Goal: Register for event/course

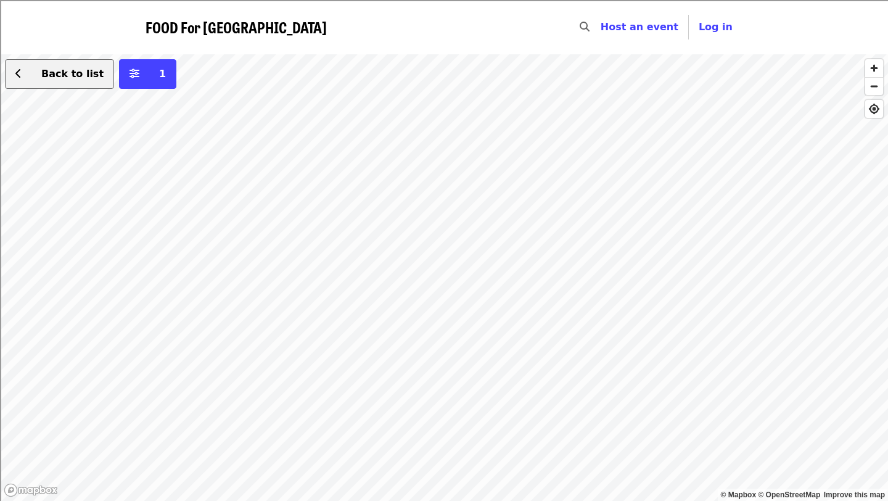
click at [75, 67] on span "Back to list" at bounding box center [66, 74] width 75 height 15
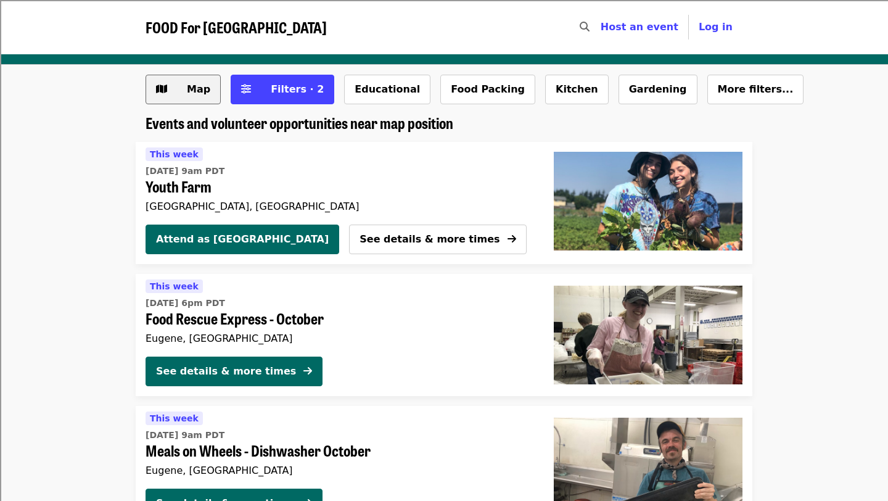
click at [204, 96] on span "Map" at bounding box center [193, 89] width 36 height 15
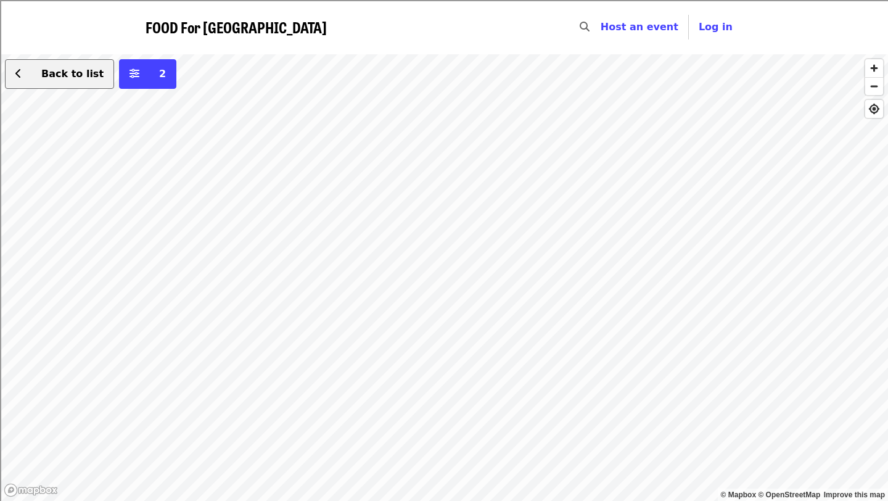
click at [51, 80] on span "Back to list" at bounding box center [66, 74] width 75 height 15
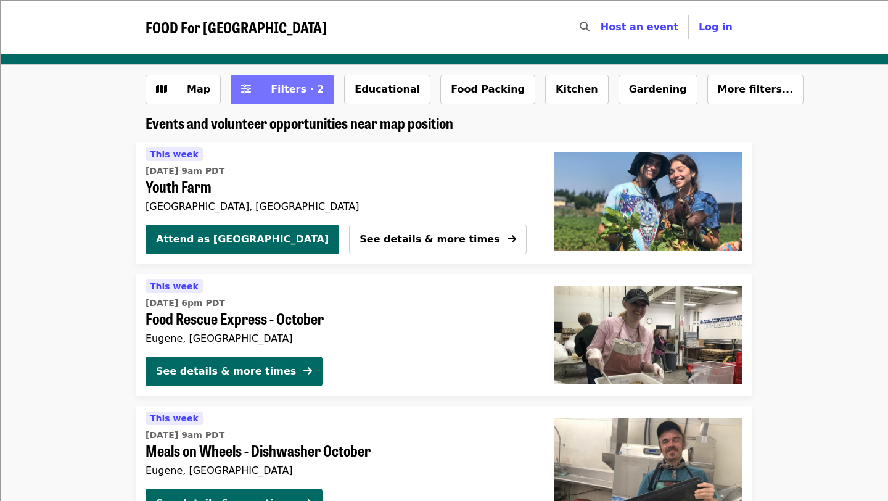
click at [305, 99] on button "Filters · 2" at bounding box center [283, 90] width 104 height 30
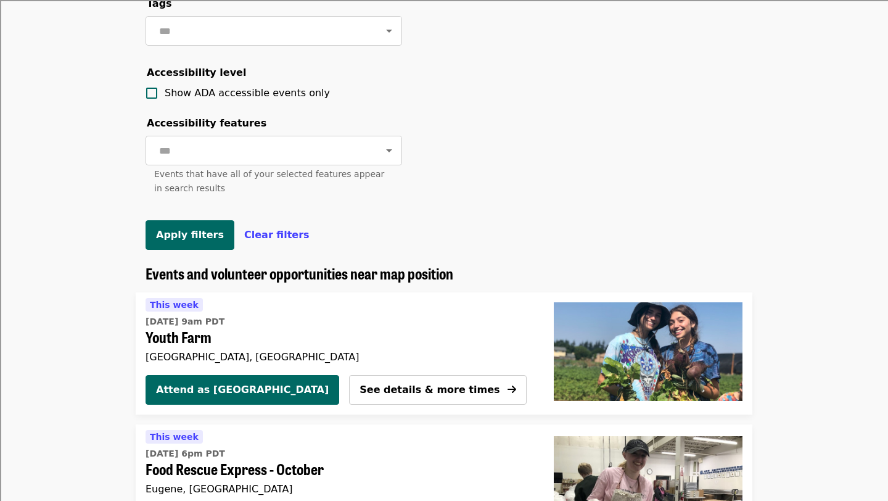
scroll to position [488, 0]
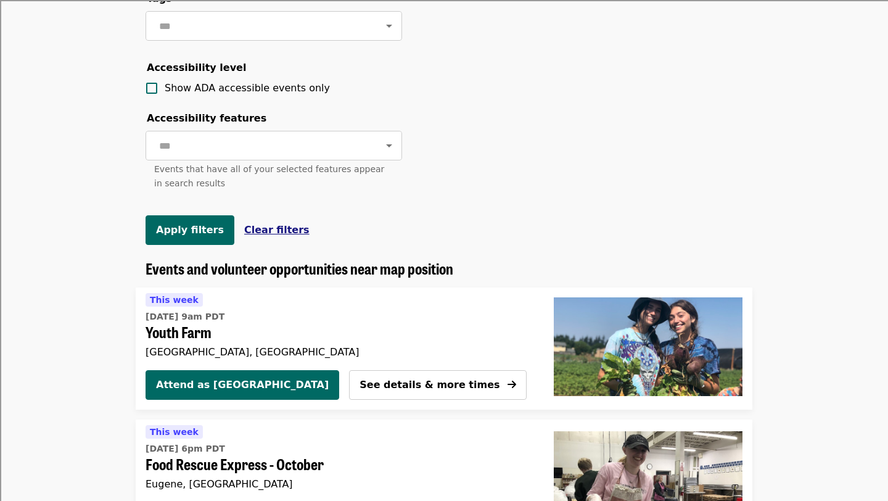
click at [266, 233] on span "Clear filters" at bounding box center [276, 230] width 65 height 12
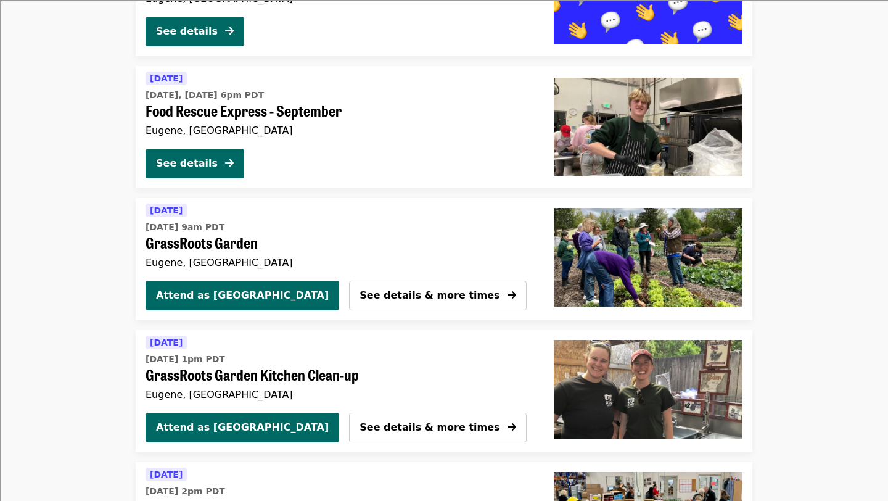
scroll to position [1004, 0]
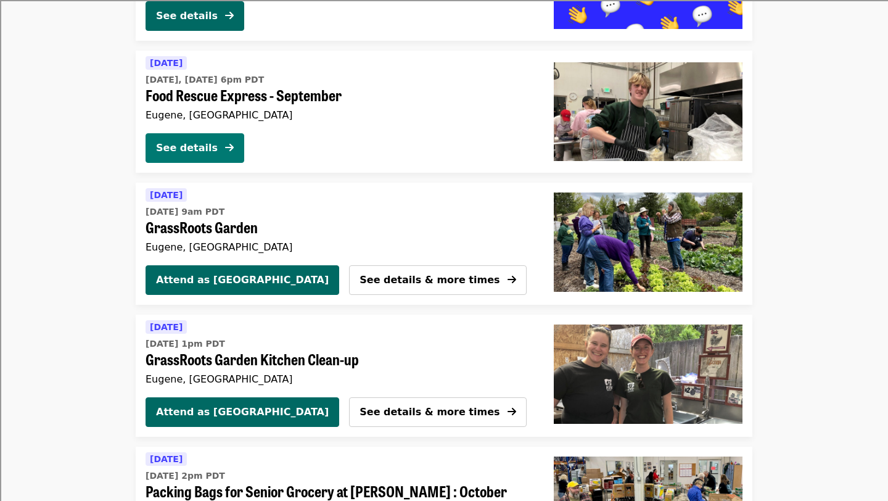
click at [197, 136] on button "See details" at bounding box center [195, 148] width 99 height 30
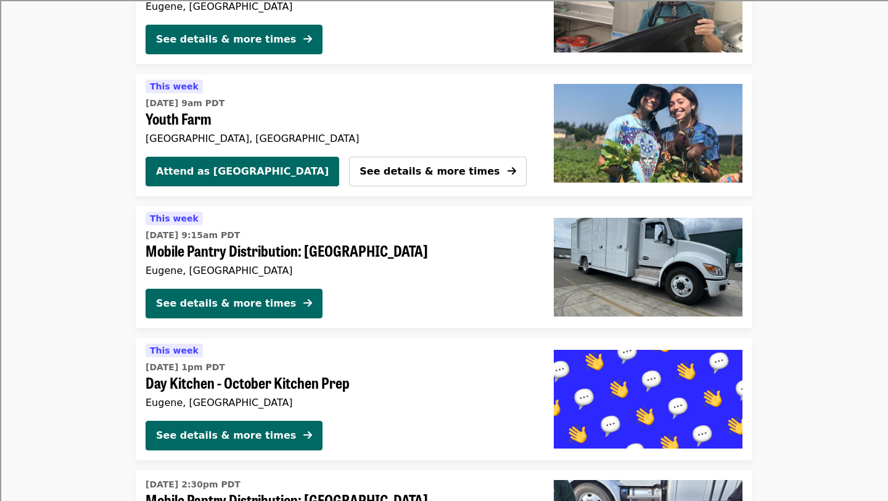
scroll to position [1774, 0]
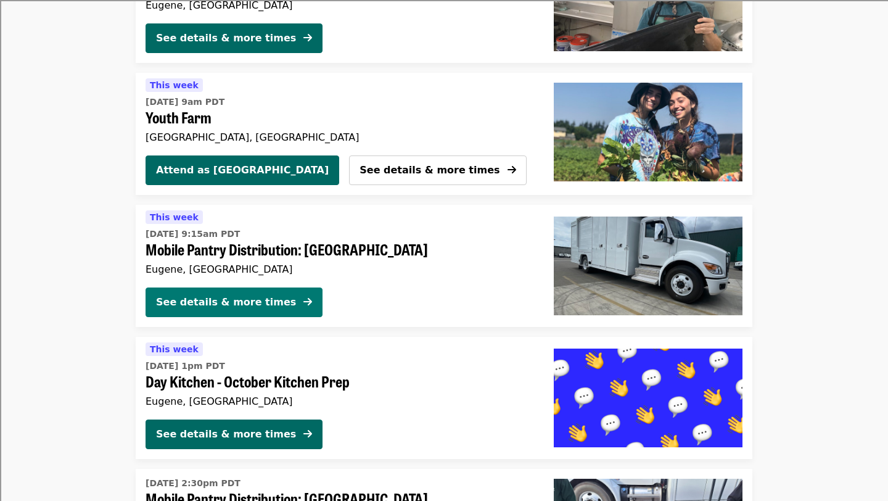
click at [303, 302] on icon "arrow-right icon" at bounding box center [307, 302] width 9 height 12
